Goal: Communication & Community: Participate in discussion

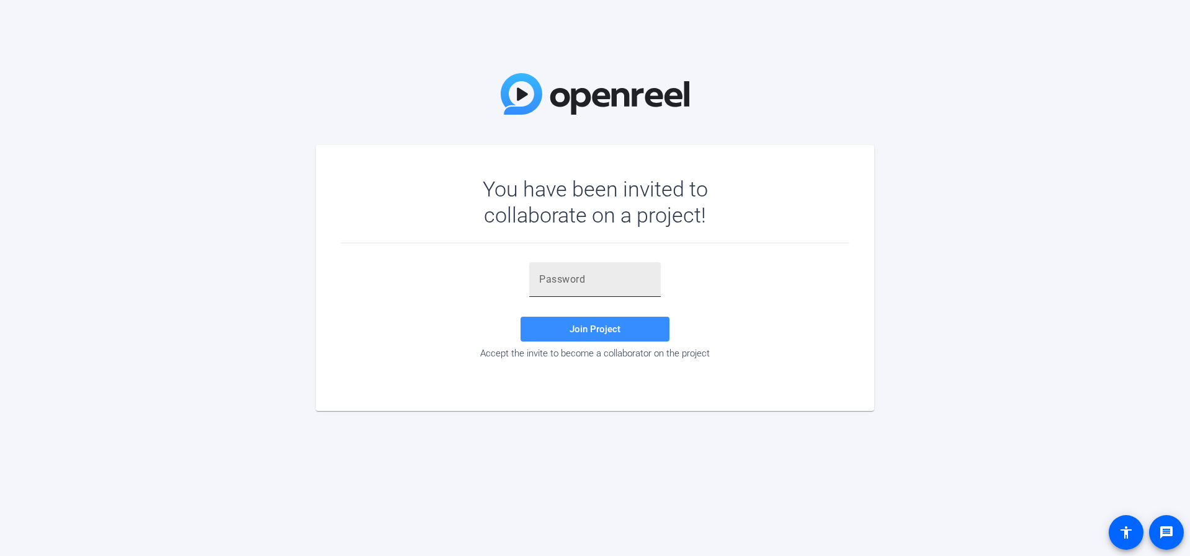
click at [550, 280] on input "text" at bounding box center [595, 279] width 112 height 15
paste input "~,Bi.&"
type input "~,Bi.&"
click at [569, 330] on span at bounding box center [594, 329] width 149 height 30
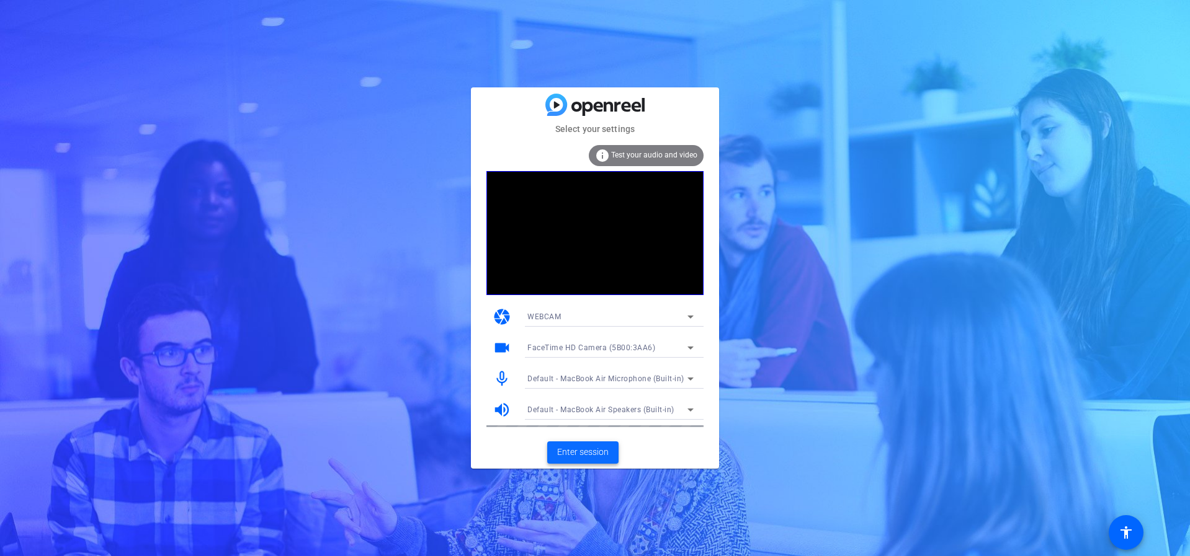
click at [587, 455] on span "Enter session" at bounding box center [582, 452] width 51 height 13
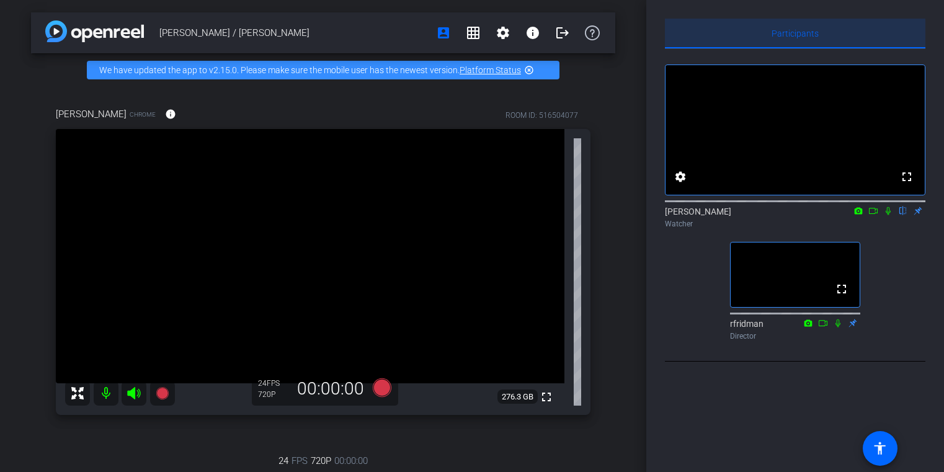
click at [790, 38] on span "Participants" at bounding box center [795, 34] width 47 height 30
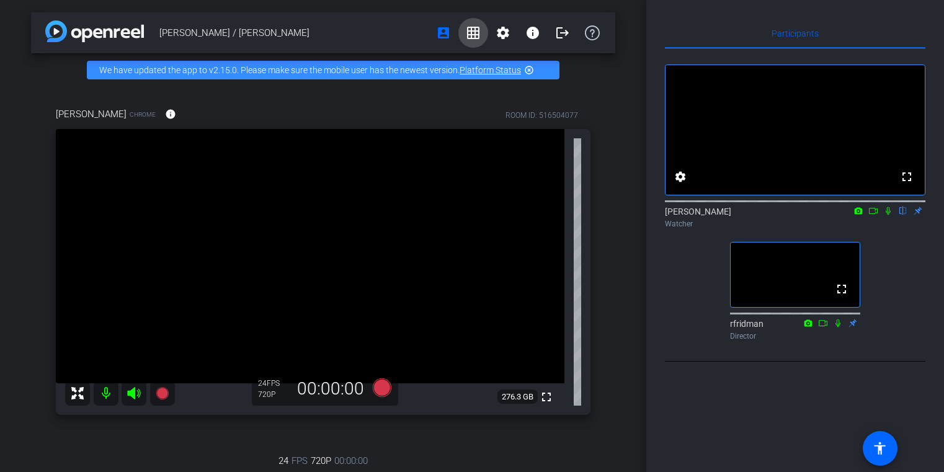
click at [477, 43] on span at bounding box center [473, 33] width 30 height 30
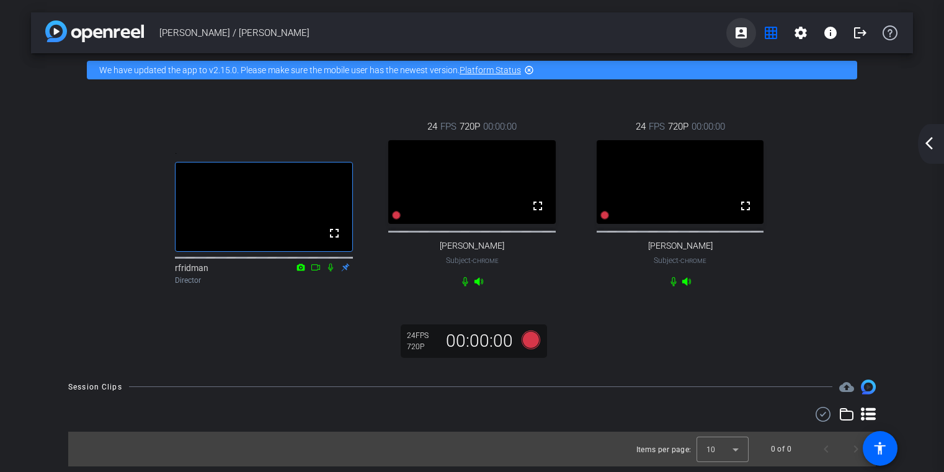
click at [740, 32] on mat-icon "account_box" at bounding box center [741, 32] width 15 height 15
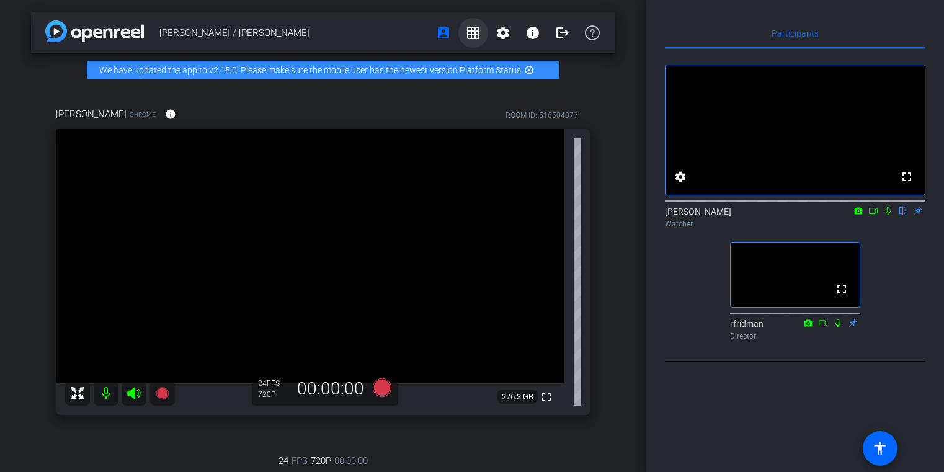
click at [471, 34] on mat-icon "grid_on" at bounding box center [473, 32] width 15 height 15
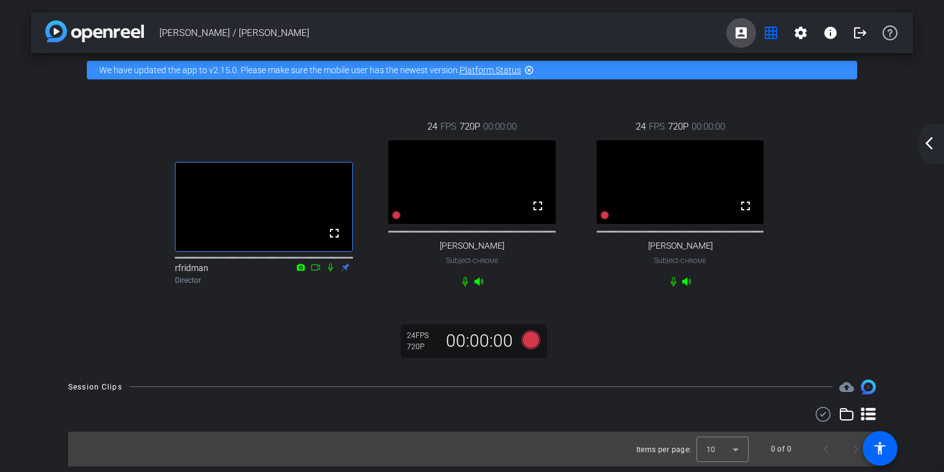
click at [744, 38] on mat-icon "account_box" at bounding box center [741, 32] width 15 height 15
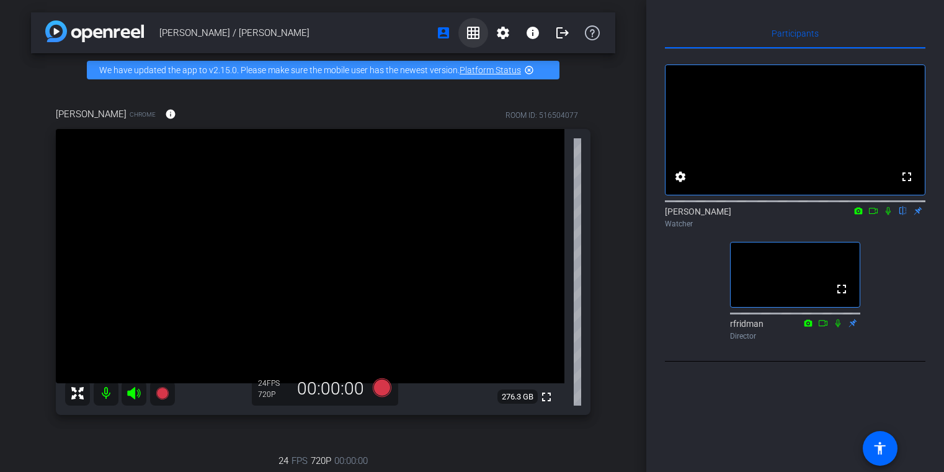
click at [475, 30] on mat-icon "grid_on" at bounding box center [473, 32] width 15 height 15
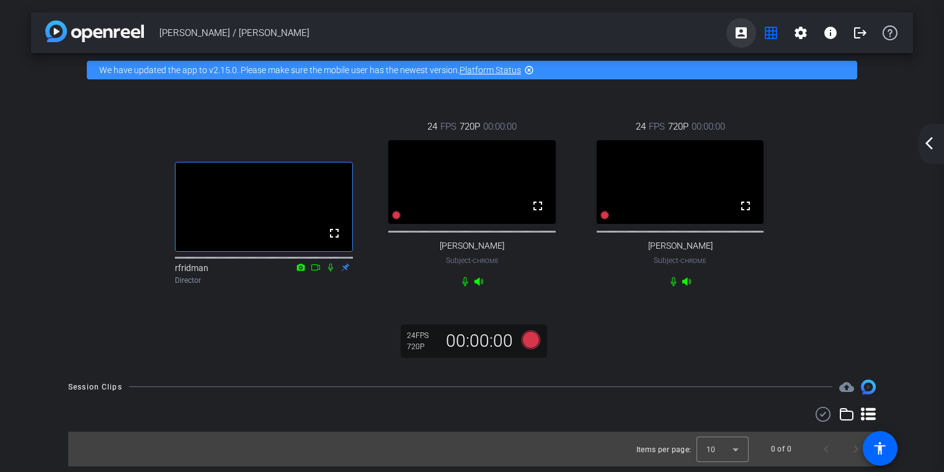
click at [746, 38] on mat-icon "account_box" at bounding box center [741, 32] width 15 height 15
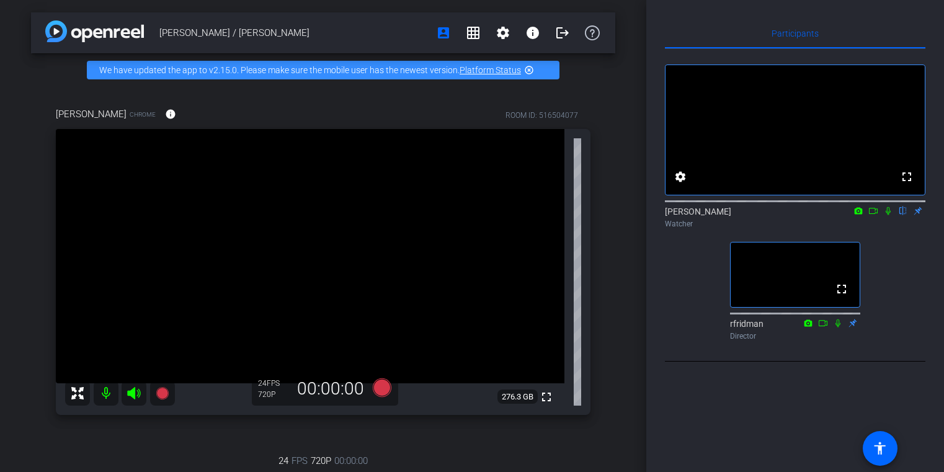
click at [888, 215] on icon at bounding box center [888, 211] width 10 height 9
click at [872, 215] on icon at bounding box center [873, 211] width 10 height 9
click at [476, 37] on mat-icon "grid_on" at bounding box center [473, 32] width 15 height 15
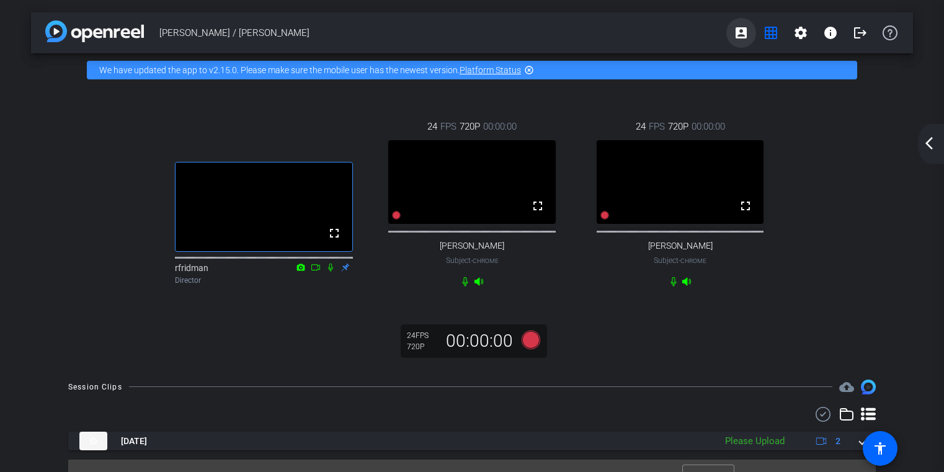
click at [741, 34] on mat-icon "account_box" at bounding box center [741, 32] width 15 height 15
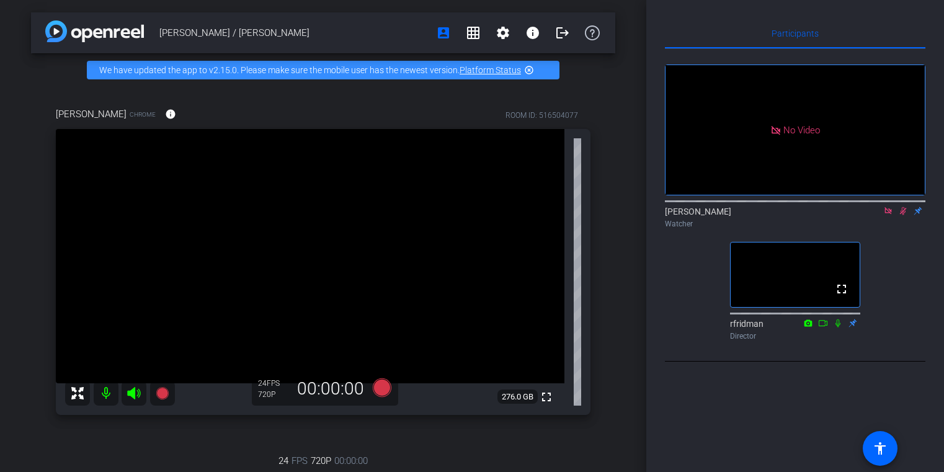
click at [886, 215] on icon at bounding box center [888, 211] width 10 height 9
click at [889, 215] on icon at bounding box center [888, 211] width 7 height 8
click at [479, 32] on mat-icon "grid_on" at bounding box center [473, 32] width 15 height 15
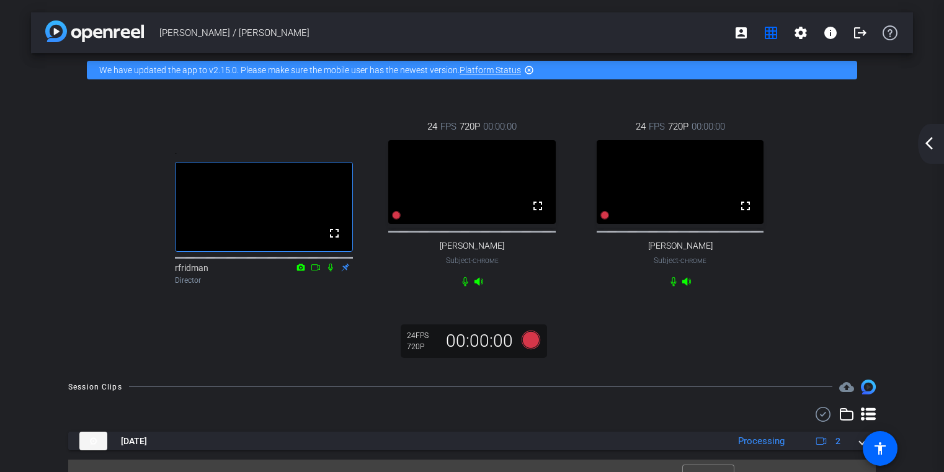
click at [833, 226] on div ". fullscreen rfridman Director 24 FPS 720P 00:00:00 fullscreen [PERSON_NAME] Su…" at bounding box center [472, 203] width 832 height 208
click at [739, 32] on mat-icon "account_box" at bounding box center [741, 32] width 15 height 15
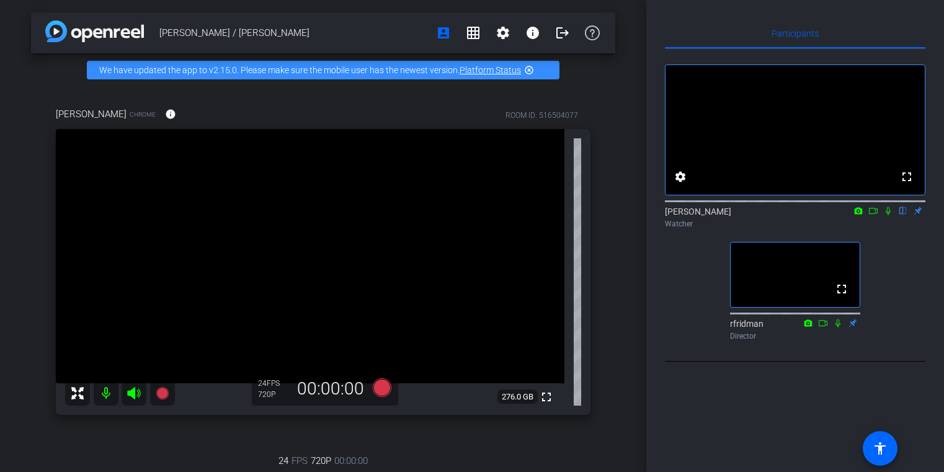
click at [889, 215] on icon at bounding box center [888, 211] width 5 height 8
click at [527, 43] on span at bounding box center [533, 33] width 30 height 30
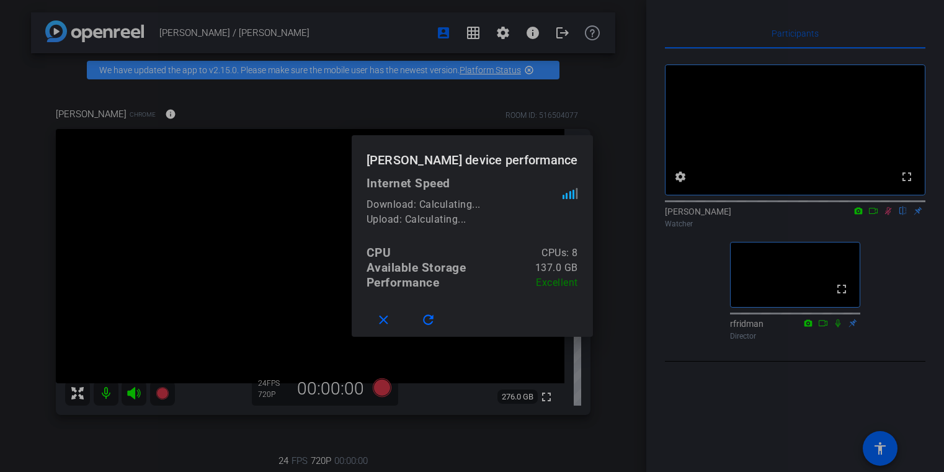
click at [531, 38] on div at bounding box center [472, 236] width 944 height 472
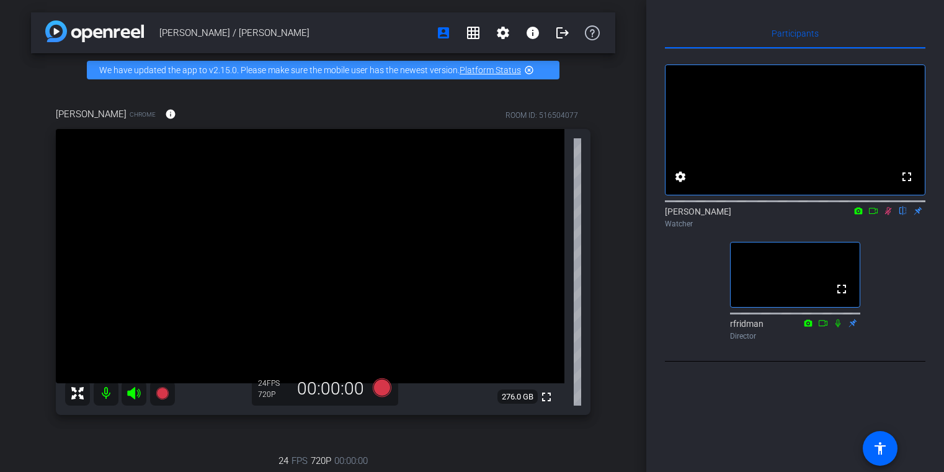
click at [884, 215] on icon at bounding box center [888, 211] width 10 height 9
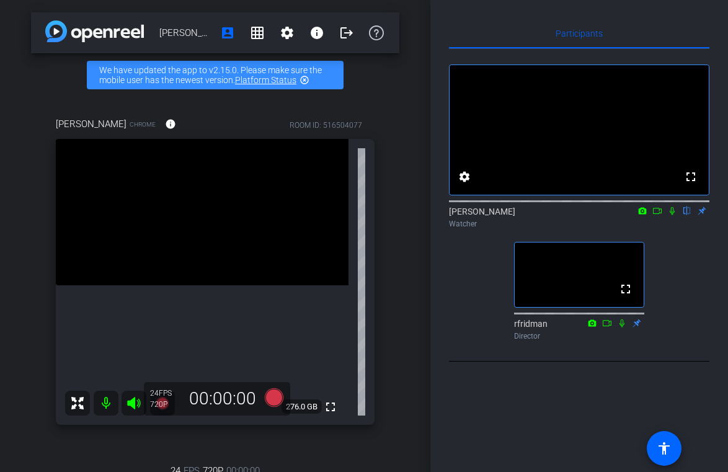
click at [440, 455] on div "Participants fullscreen settings [PERSON_NAME] flip Watcher fullscreen rfridman…" at bounding box center [579, 236] width 298 height 472
